Goal: Transaction & Acquisition: Purchase product/service

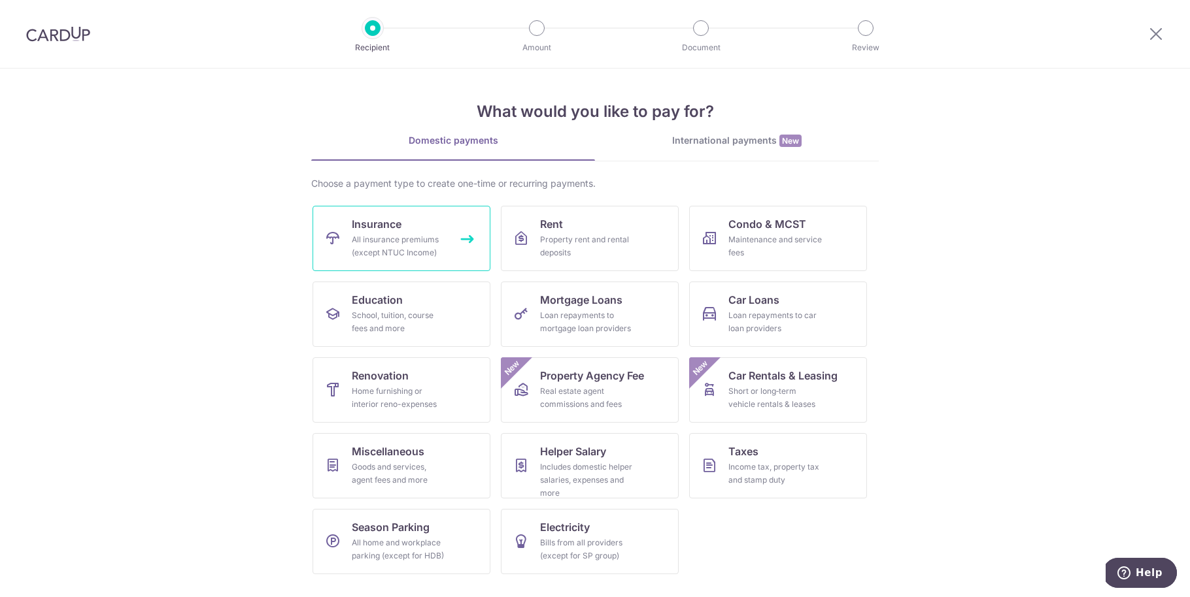
click at [388, 225] on span "Insurance" at bounding box center [377, 224] width 50 height 16
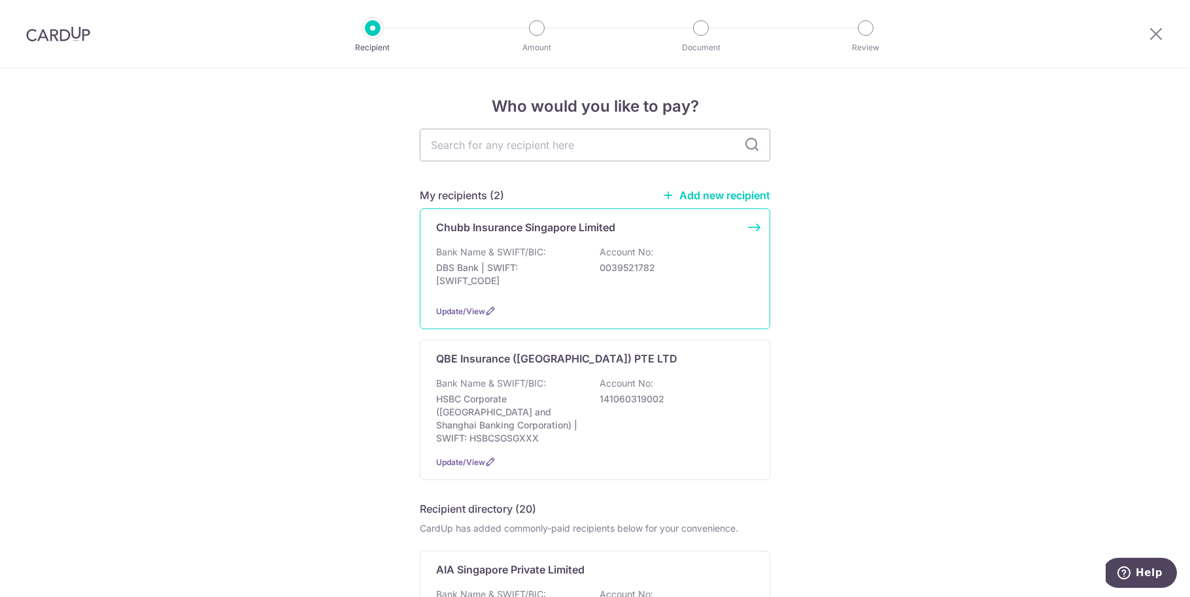
click at [514, 240] on div "Chubb Insurance Singapore Limited Bank Name & SWIFT/BIC: DBS Bank | SWIFT: [SWI…" at bounding box center [595, 269] width 350 height 121
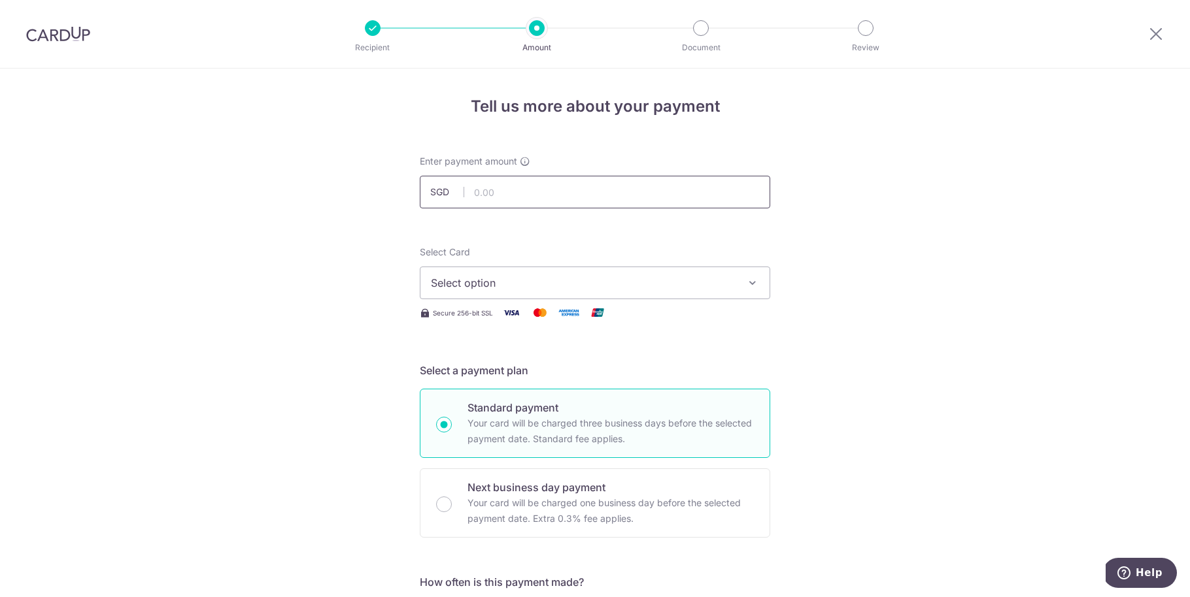
click at [519, 205] on input "text" at bounding box center [595, 192] width 350 height 33
type input "271.08"
click at [645, 275] on span "Select option" at bounding box center [583, 283] width 305 height 16
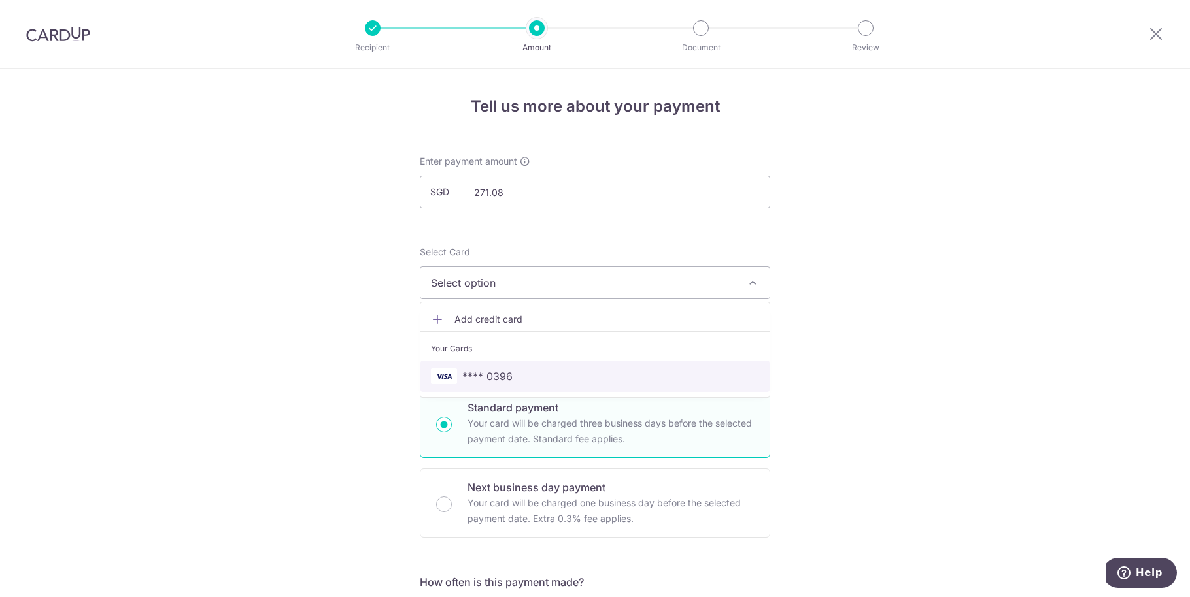
click at [617, 371] on span "**** 0396" at bounding box center [595, 377] width 328 height 16
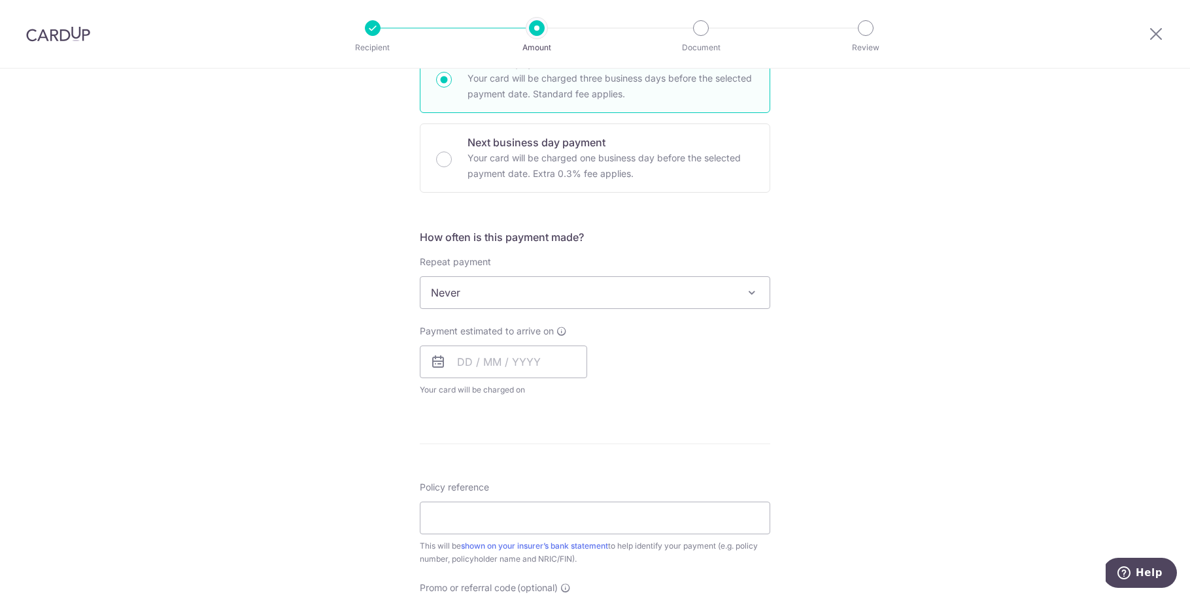
scroll to position [344, 0]
click at [510, 291] on span "Never" at bounding box center [594, 293] width 349 height 31
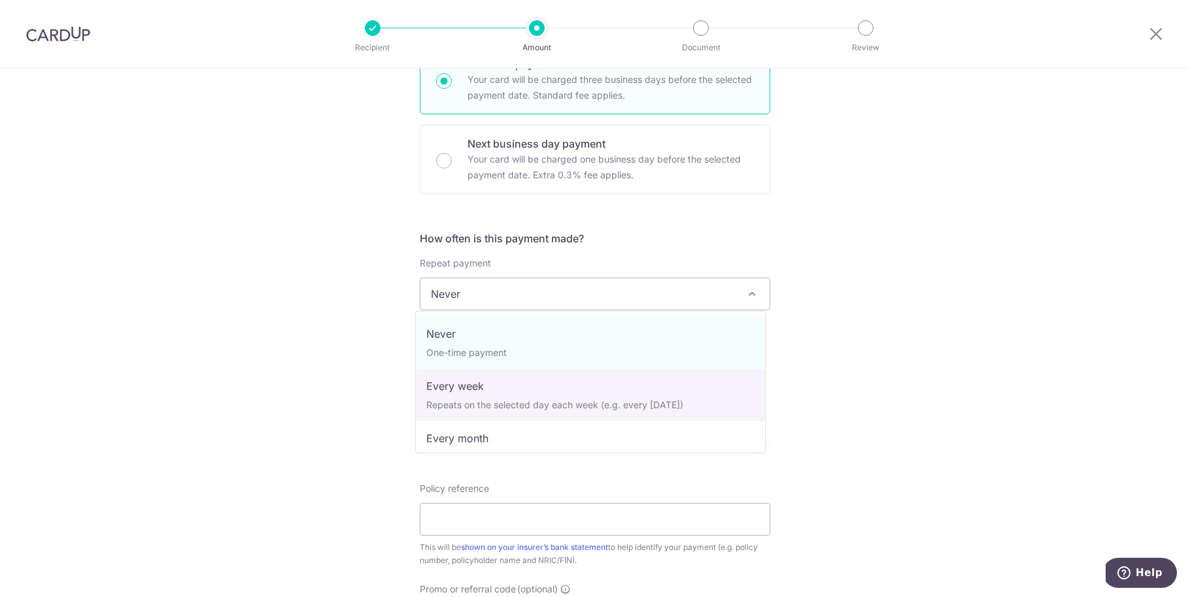
select select "2"
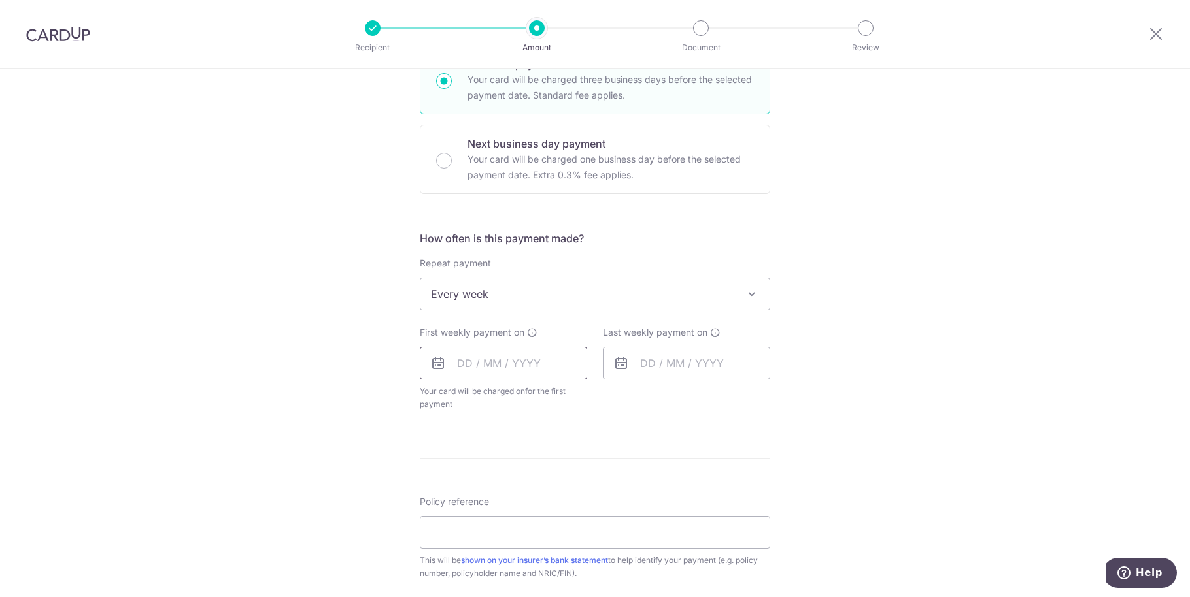
click at [497, 356] on input "text" at bounding box center [503, 363] width 167 height 33
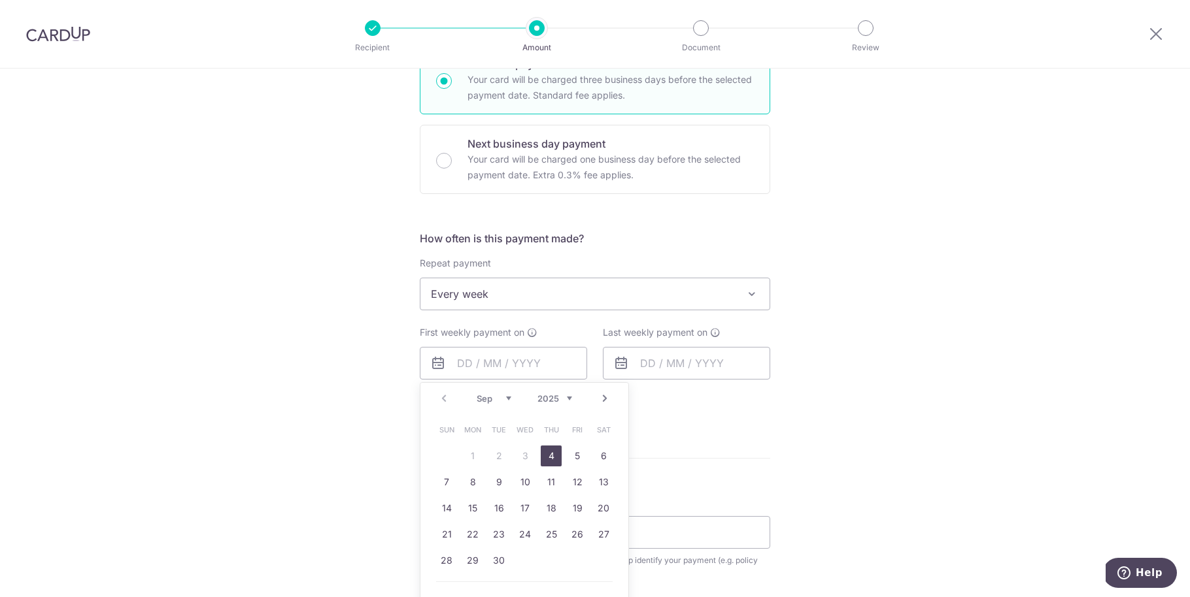
click at [545, 454] on link "4" at bounding box center [551, 456] width 21 height 21
type input "04/09/2025"
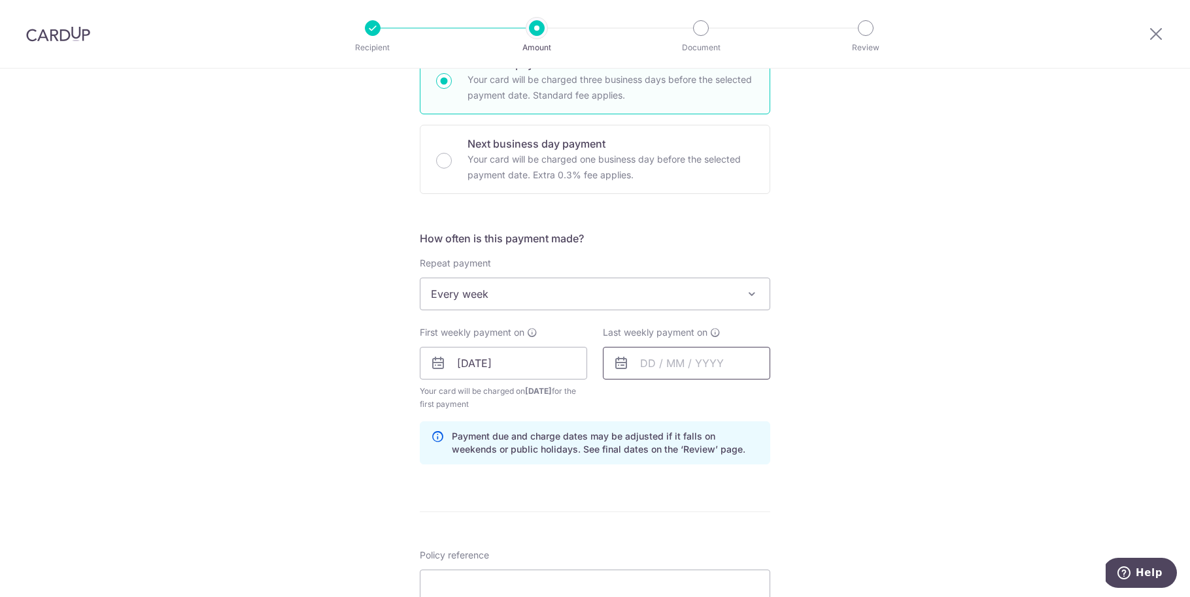
click at [755, 365] on input "text" at bounding box center [686, 363] width 167 height 33
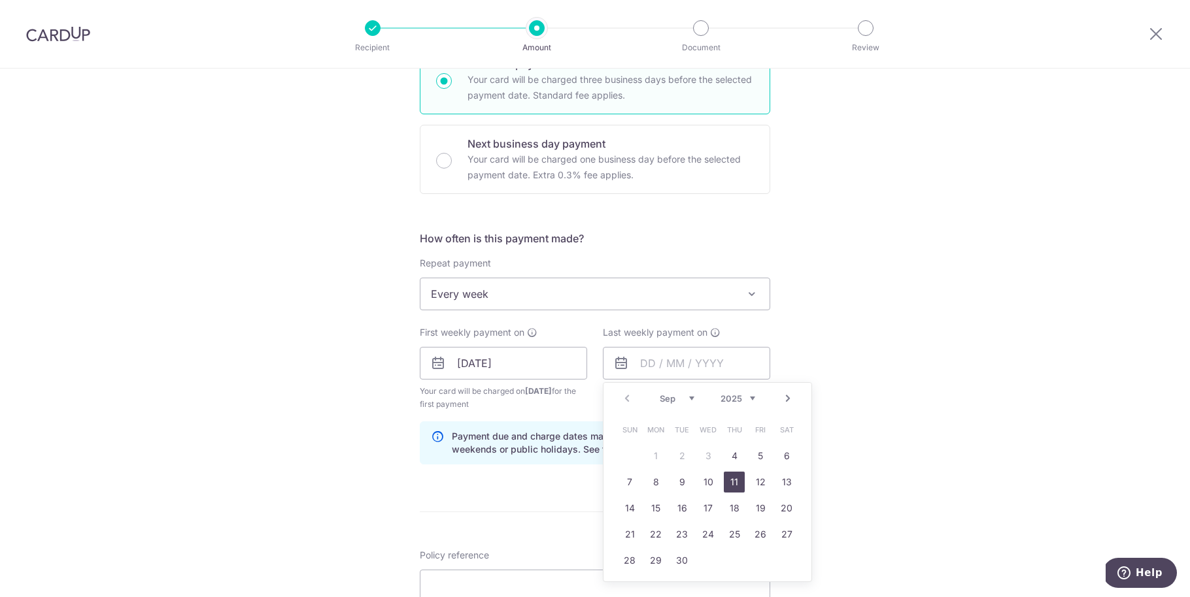
click at [734, 480] on link "11" at bounding box center [734, 482] width 21 height 21
type input "11/09/2025"
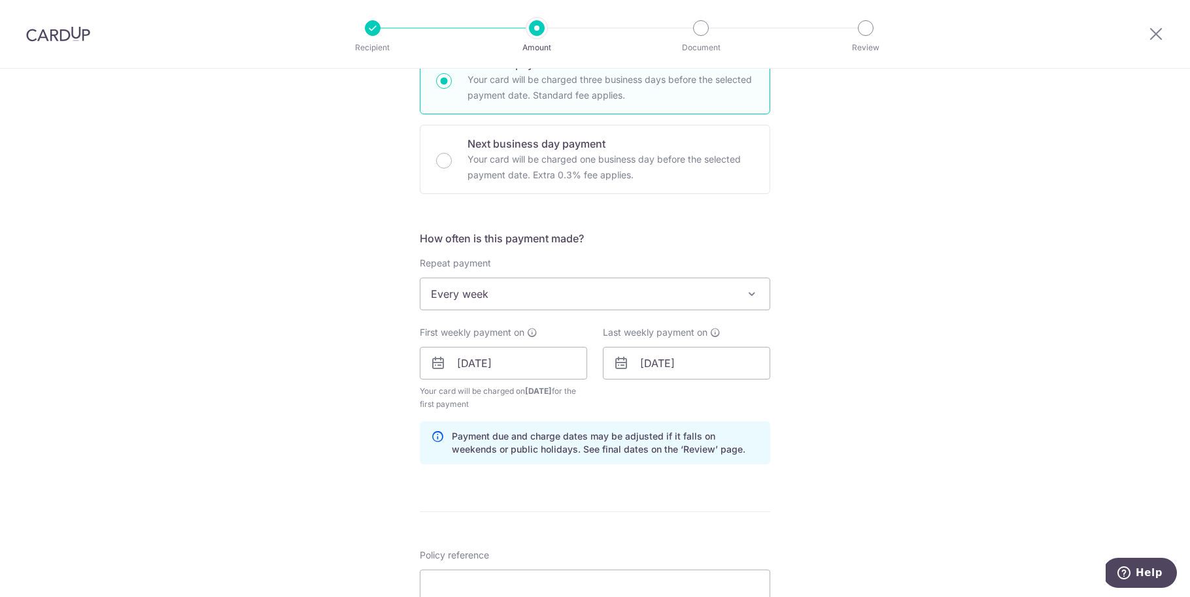
click at [882, 337] on div "Tell us more about your payment Enter payment amount SGD 271.08 271.08 Select C…" at bounding box center [595, 349] width 1190 height 1249
click at [548, 577] on input "Policy reference" at bounding box center [595, 586] width 350 height 33
paste input "SMKSG0003405916"
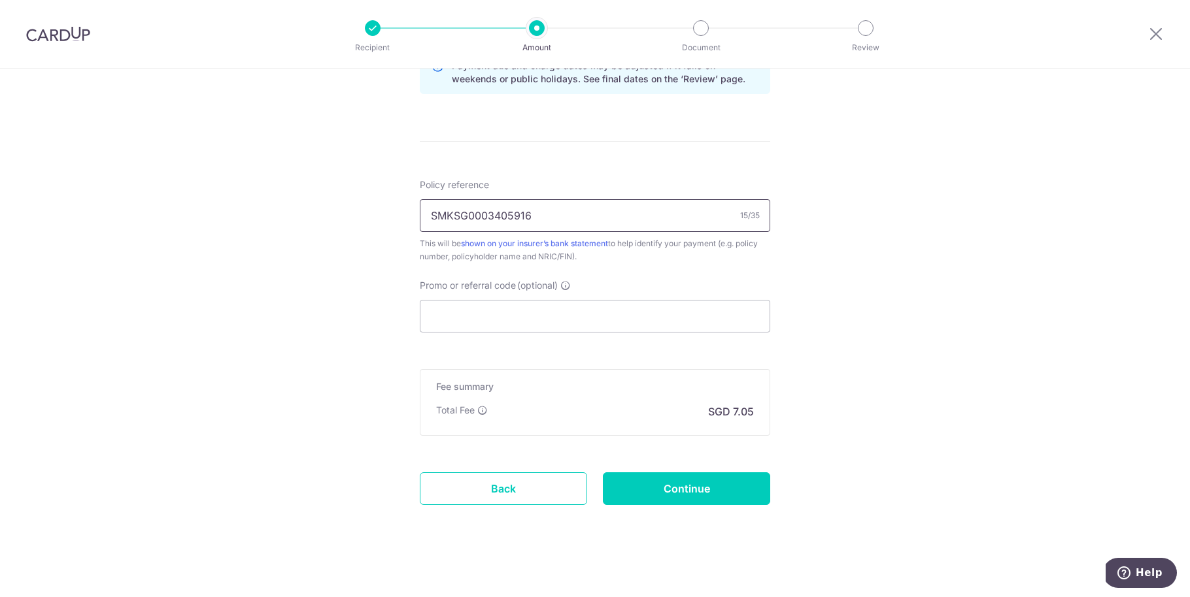
scroll to position [717, 0]
type input "SMKSG0003405916"
click at [548, 315] on input "Promo or referral code (optional)" at bounding box center [595, 313] width 350 height 33
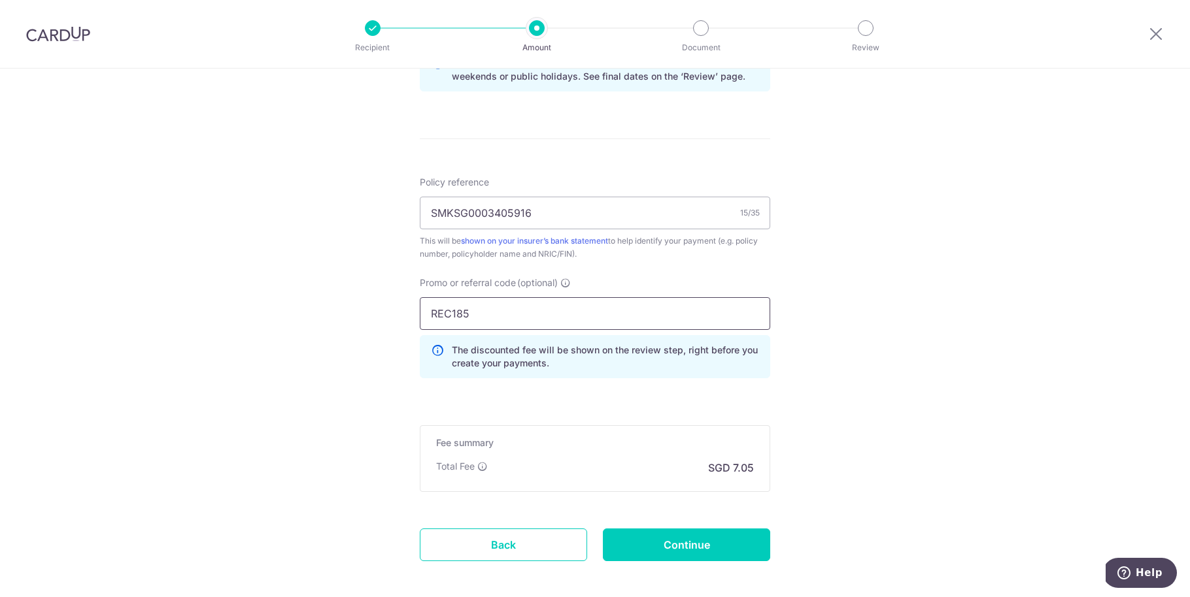
type input "REC185"
drag, startPoint x: 852, startPoint y: 258, endPoint x: 853, endPoint y: 269, distance: 11.2
click at [852, 258] on div "Tell us more about your payment Enter payment amount SGD 271.08 271.08 Select C…" at bounding box center [595, 6] width 1190 height 1308
click at [730, 552] on input "Continue" at bounding box center [686, 545] width 167 height 33
type input "Create Schedule"
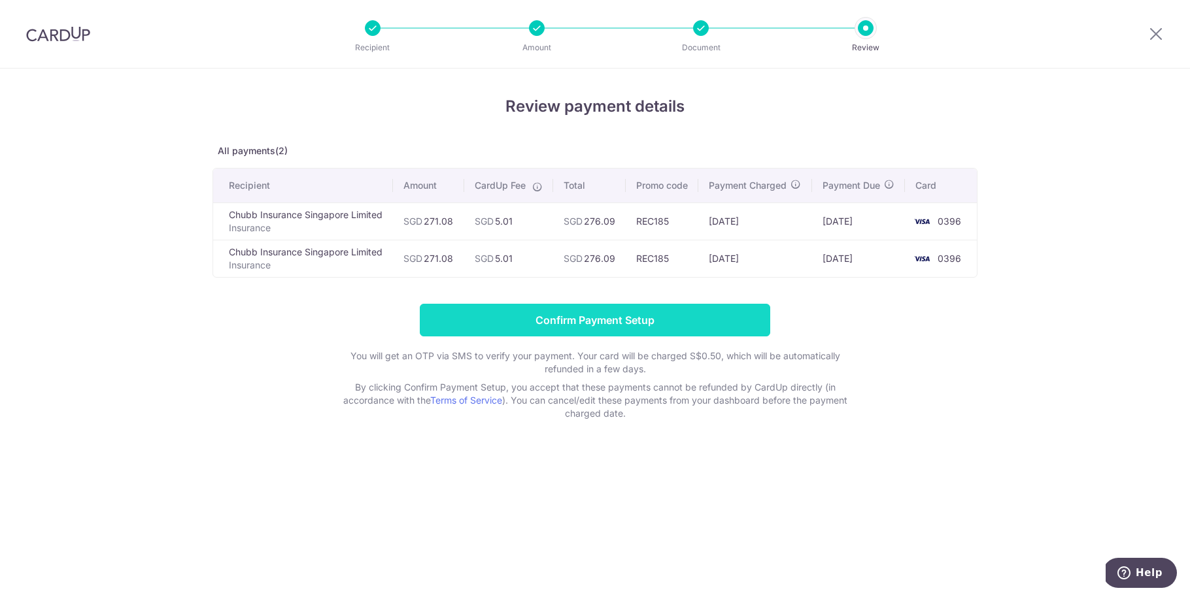
click at [651, 329] on input "Confirm Payment Setup" at bounding box center [595, 320] width 350 height 33
